Goal: Information Seeking & Learning: Learn about a topic

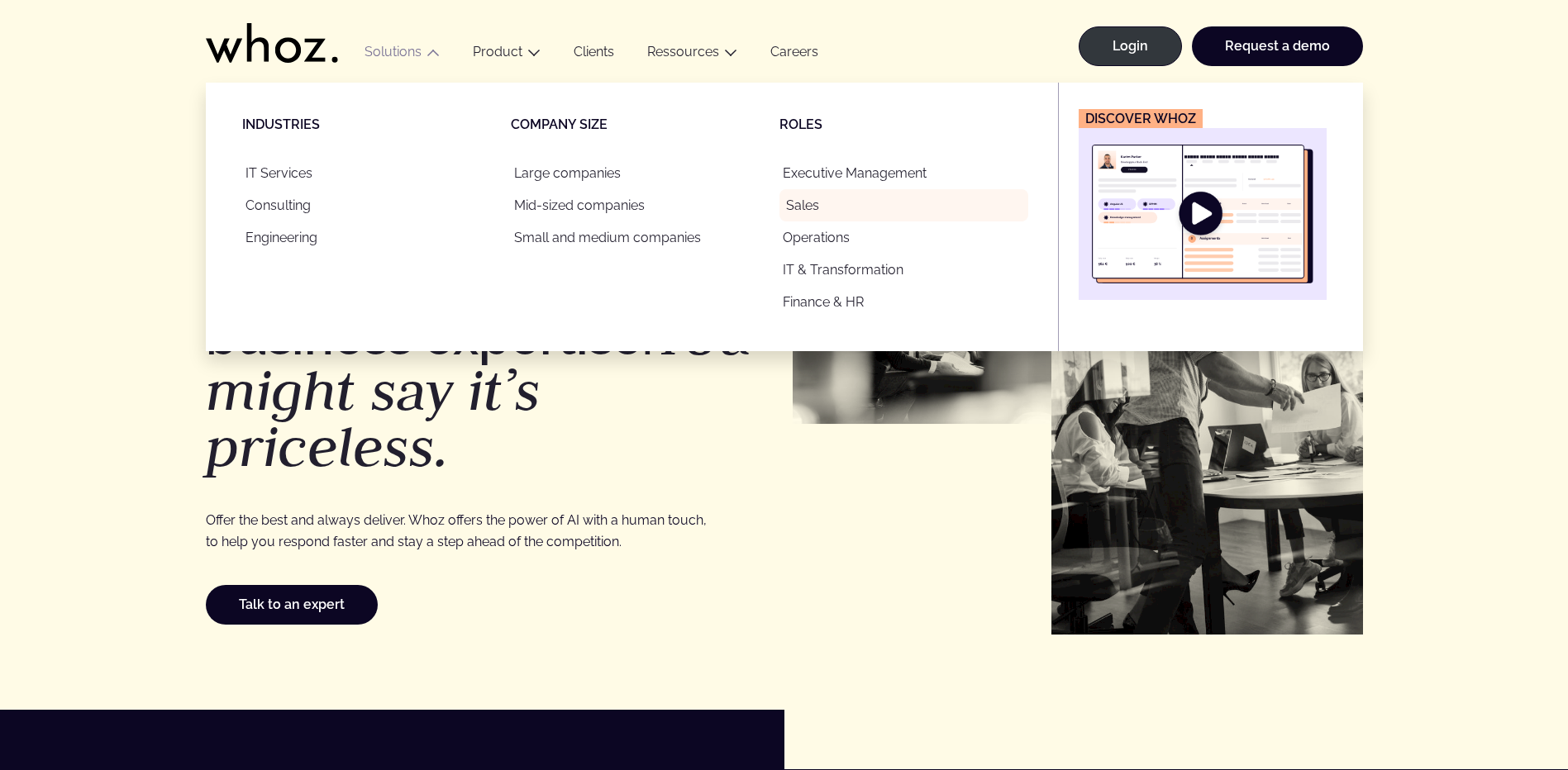
click at [818, 203] on link "Sales" at bounding box center [904, 205] width 249 height 32
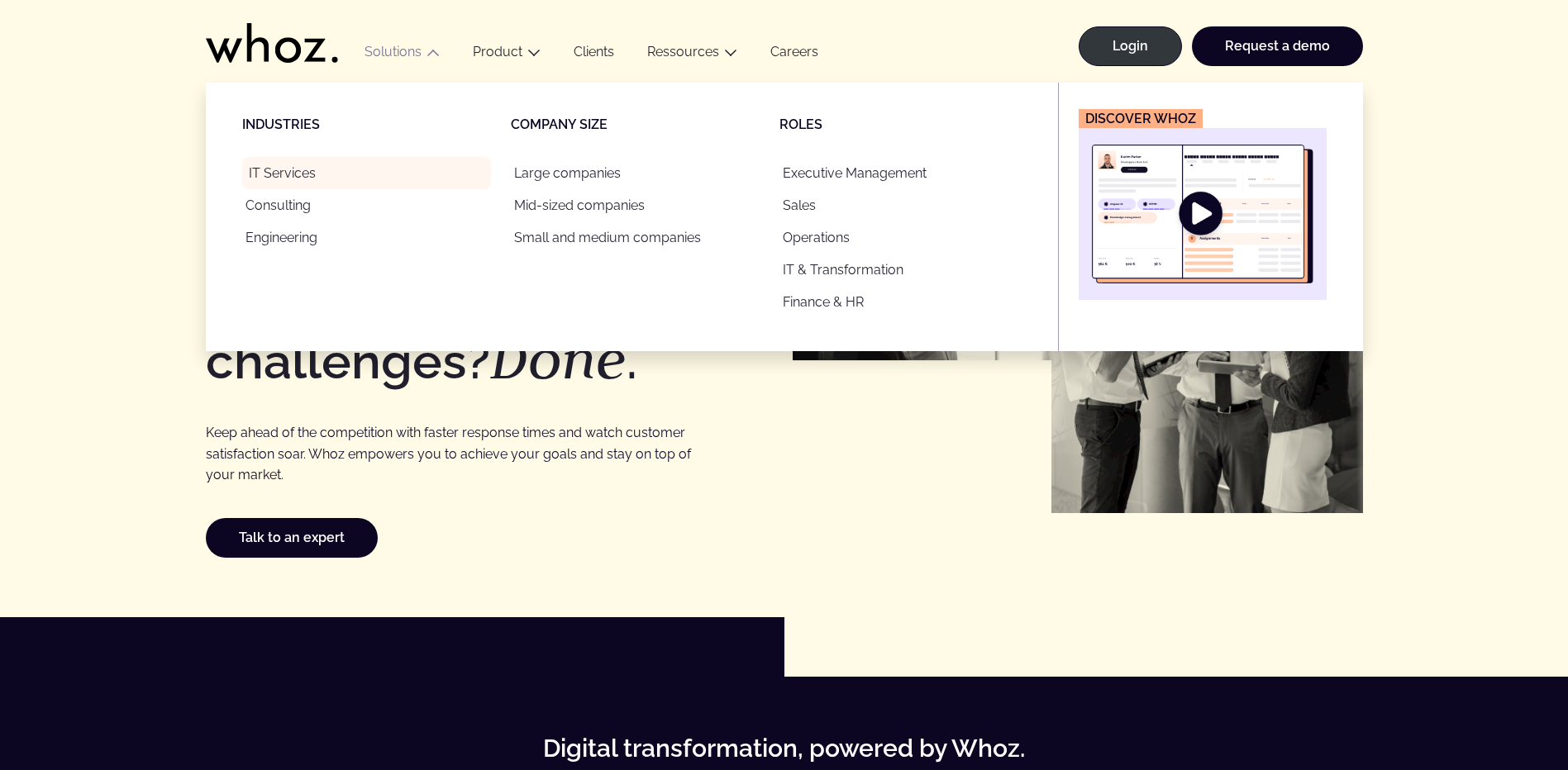
click at [297, 167] on link "IT Services" at bounding box center [366, 173] width 249 height 32
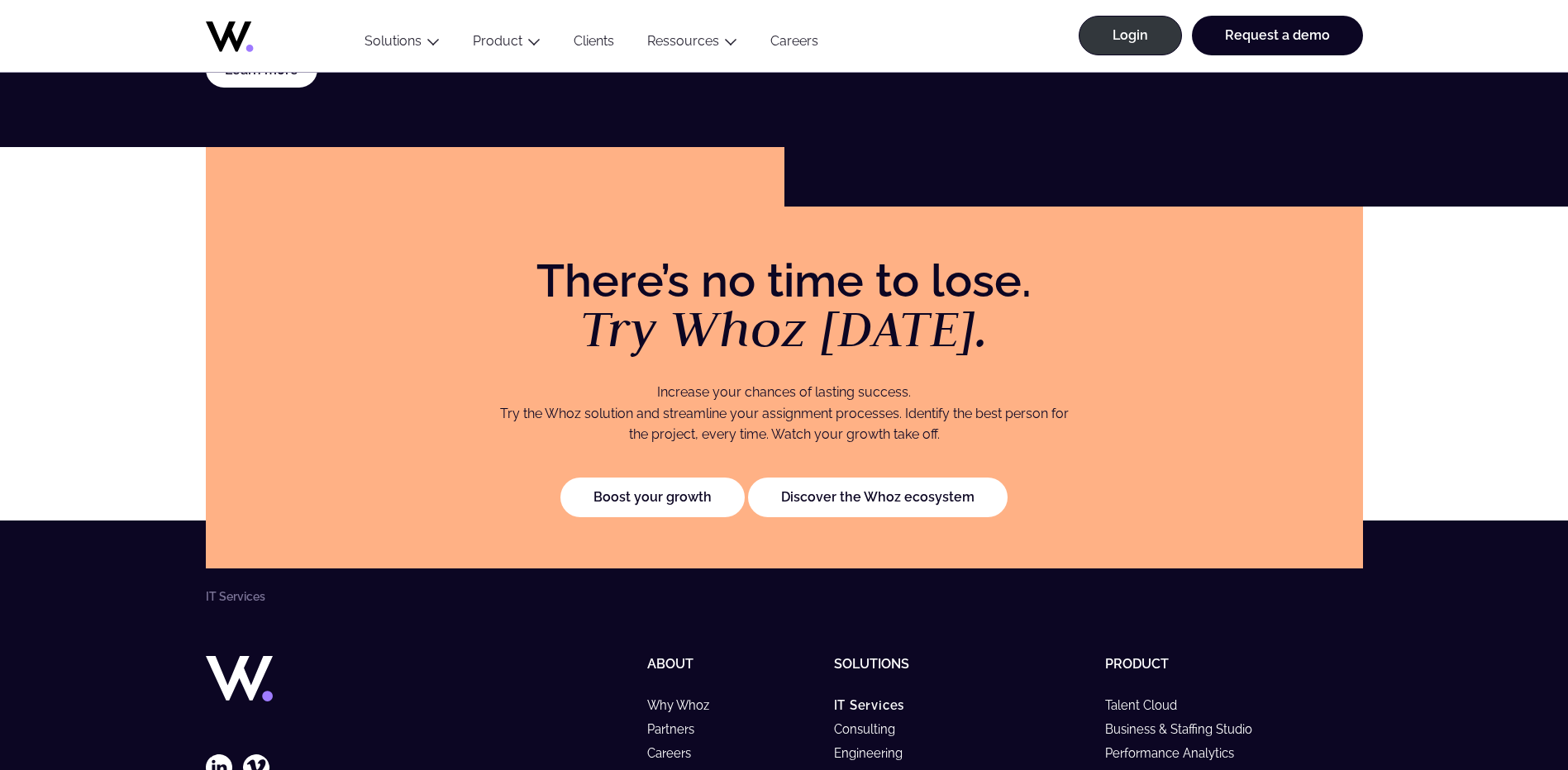
scroll to position [3792, 0]
